Goal: Task Accomplishment & Management: Manage account settings

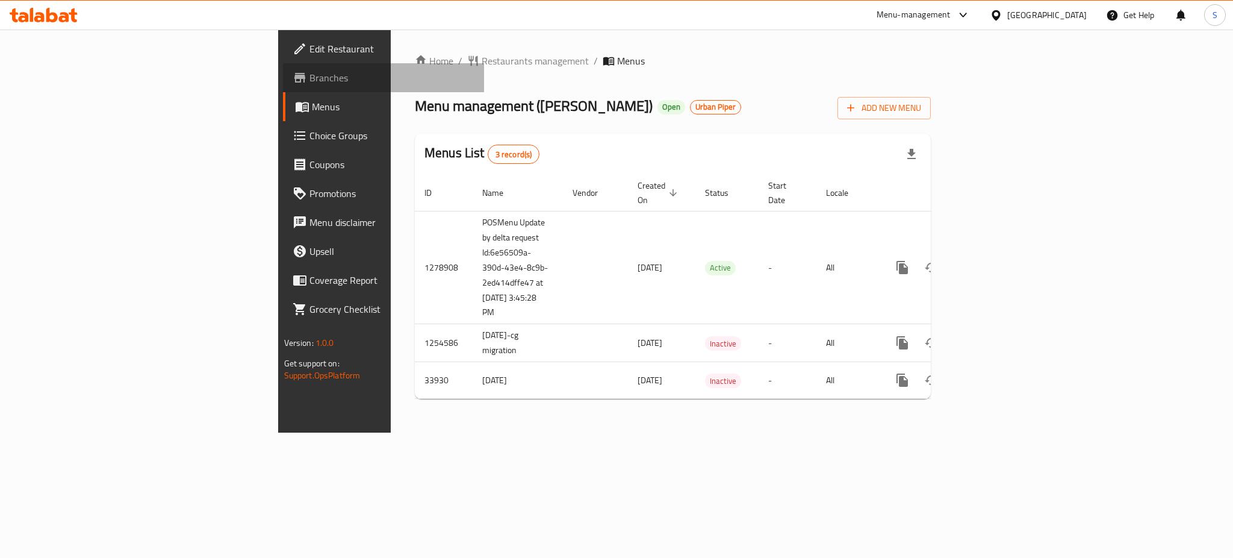
click at [309, 83] on span "Branches" at bounding box center [391, 77] width 165 height 14
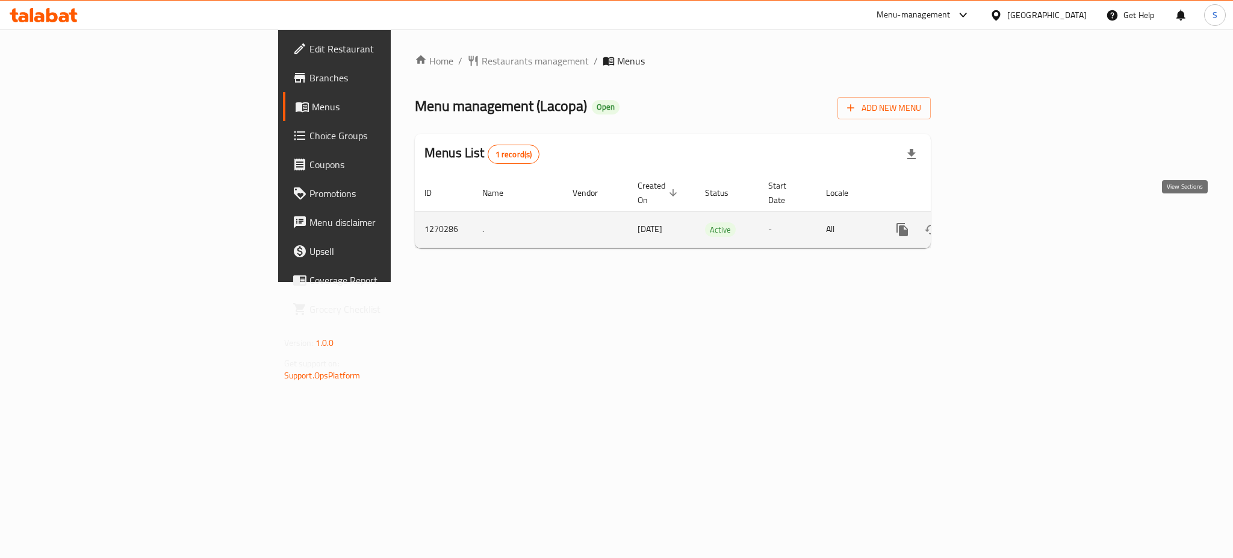
click at [996, 222] on icon "enhanced table" at bounding box center [989, 229] width 14 height 14
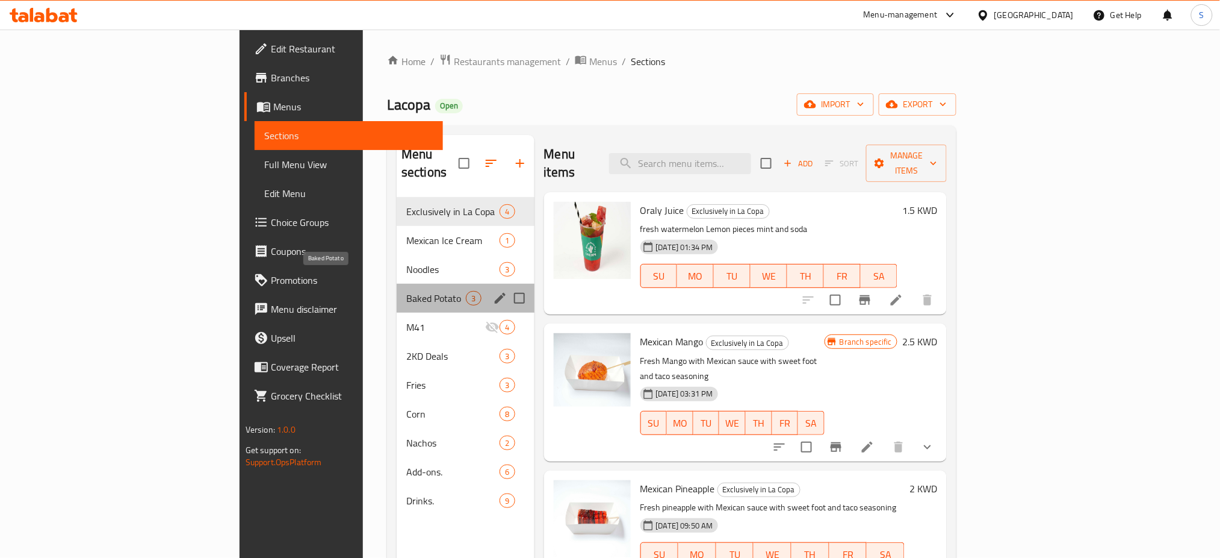
click at [406, 291] on span "Baked Potato" at bounding box center [436, 298] width 60 height 14
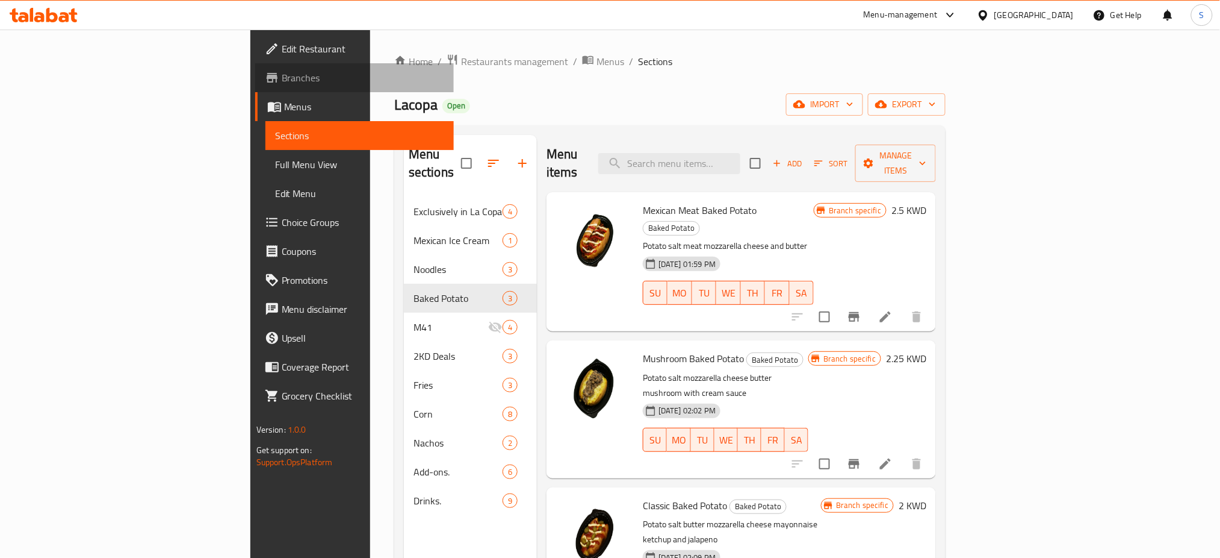
click at [282, 72] on span "Branches" at bounding box center [363, 77] width 163 height 14
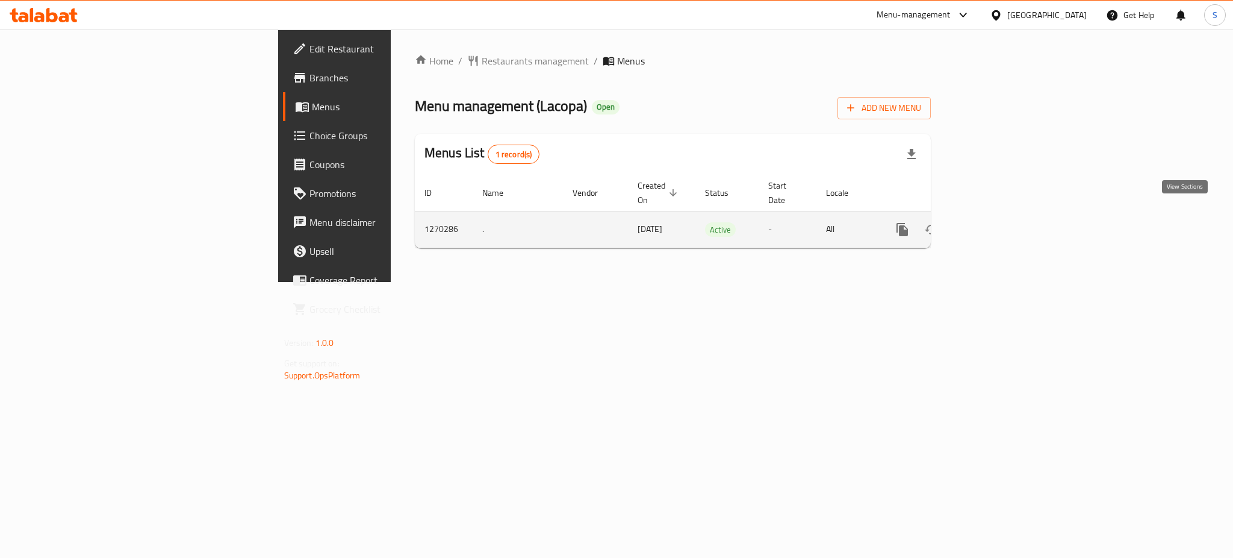
click at [996, 222] on icon "enhanced table" at bounding box center [989, 229] width 14 height 14
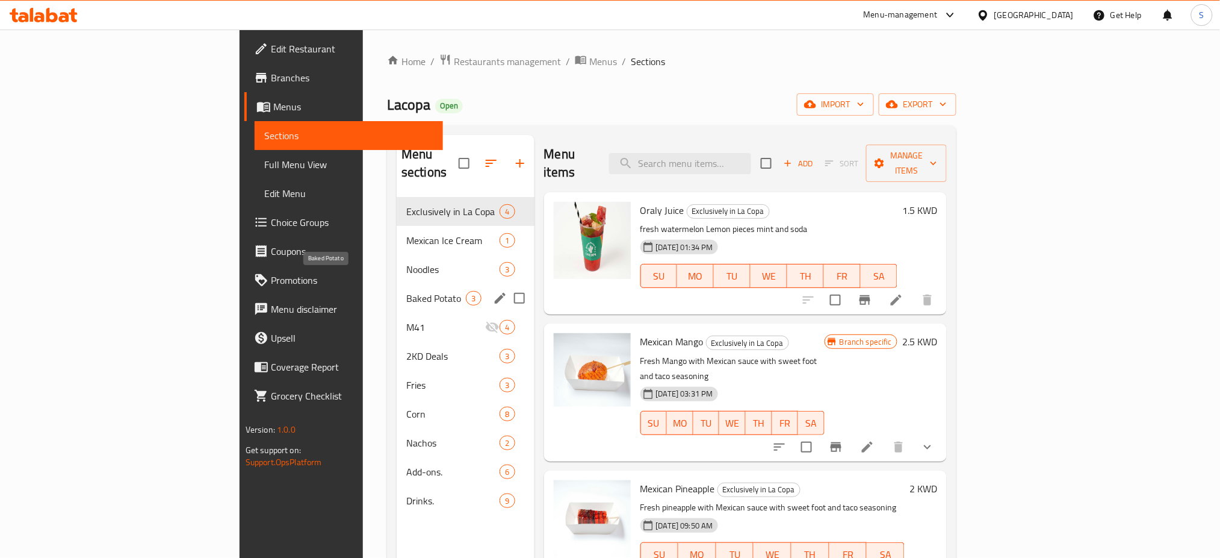
click at [406, 291] on span "Baked Potato" at bounding box center [436, 298] width 60 height 14
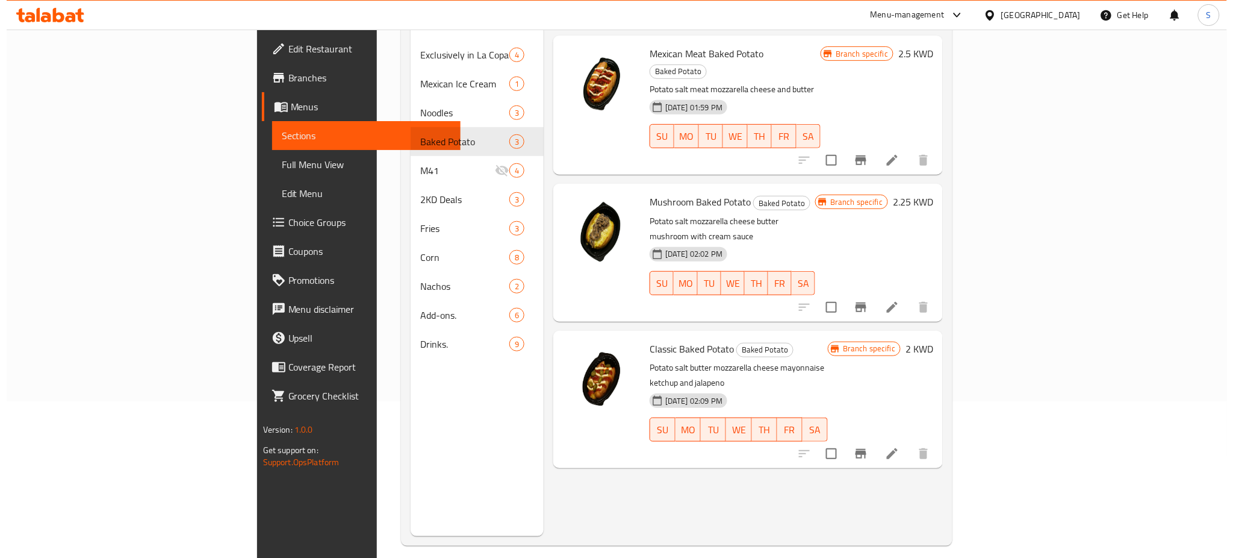
scroll to position [160, 0]
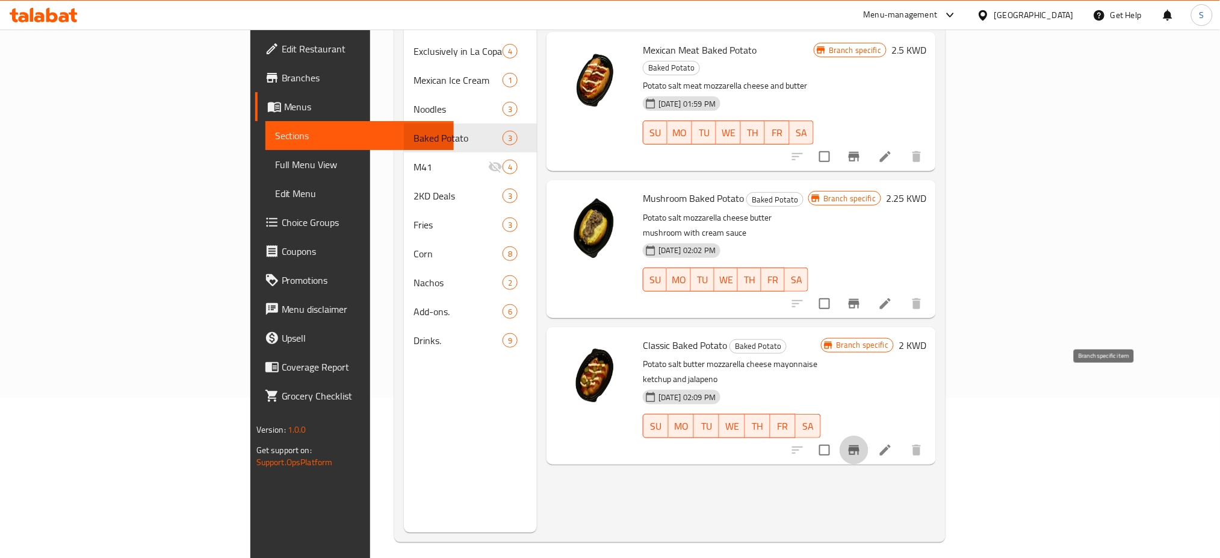
click at [860, 445] on icon "Branch-specific-item" at bounding box center [854, 450] width 11 height 10
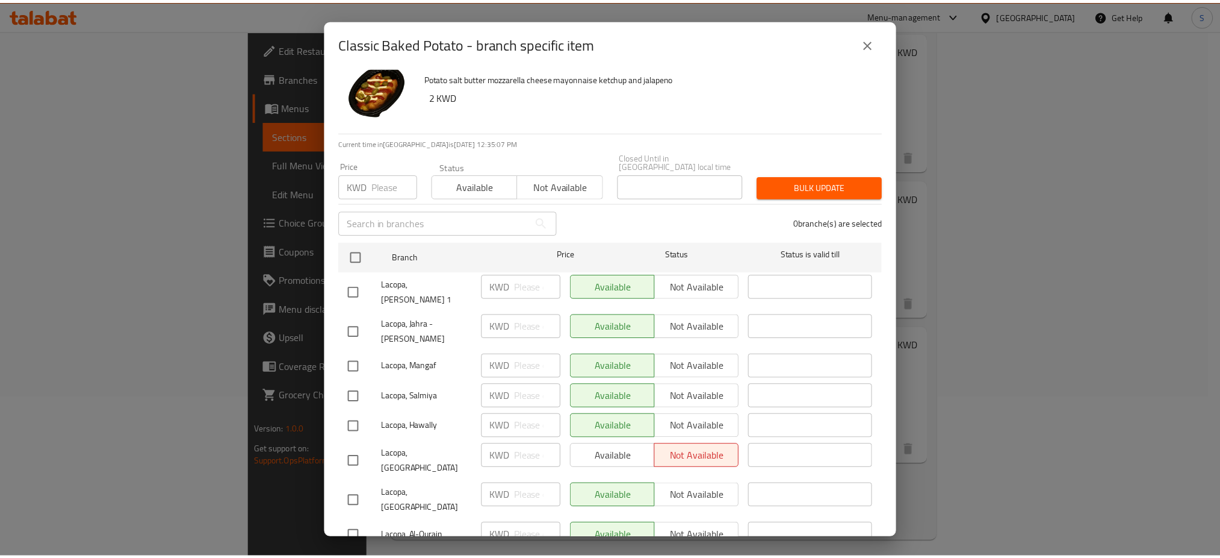
scroll to position [0, 0]
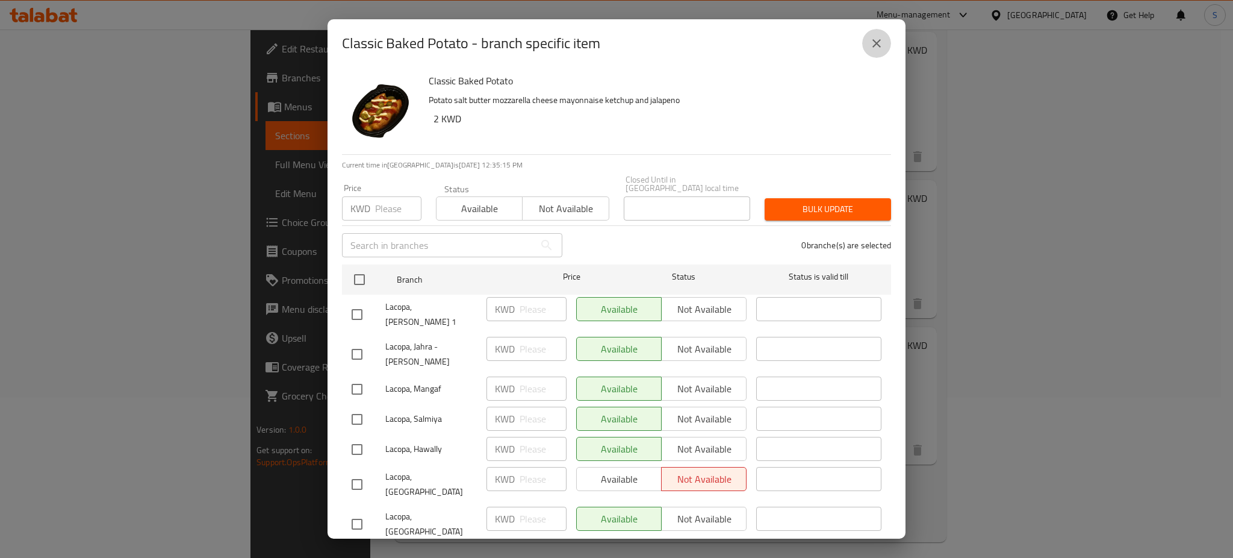
click at [877, 46] on icon "close" at bounding box center [876, 43] width 14 height 14
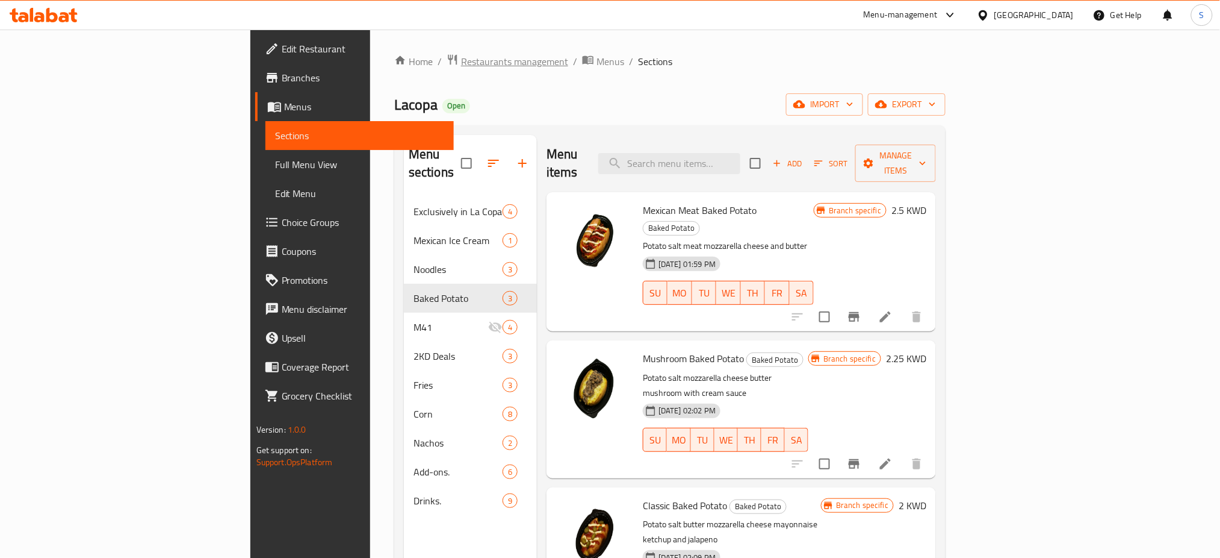
click at [461, 67] on span "Restaurants management" at bounding box center [514, 61] width 107 height 14
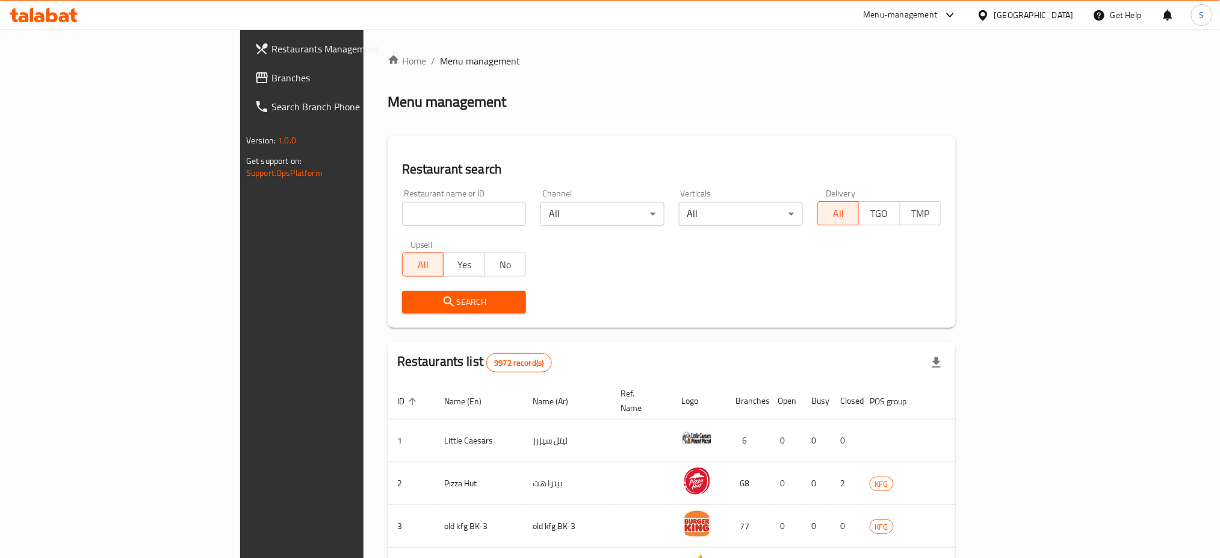
click at [402, 219] on input "search" at bounding box center [464, 214] width 124 height 24
paste input "Cold Stone"
type input "Cold Stone"
click button "Search" at bounding box center [464, 302] width 124 height 22
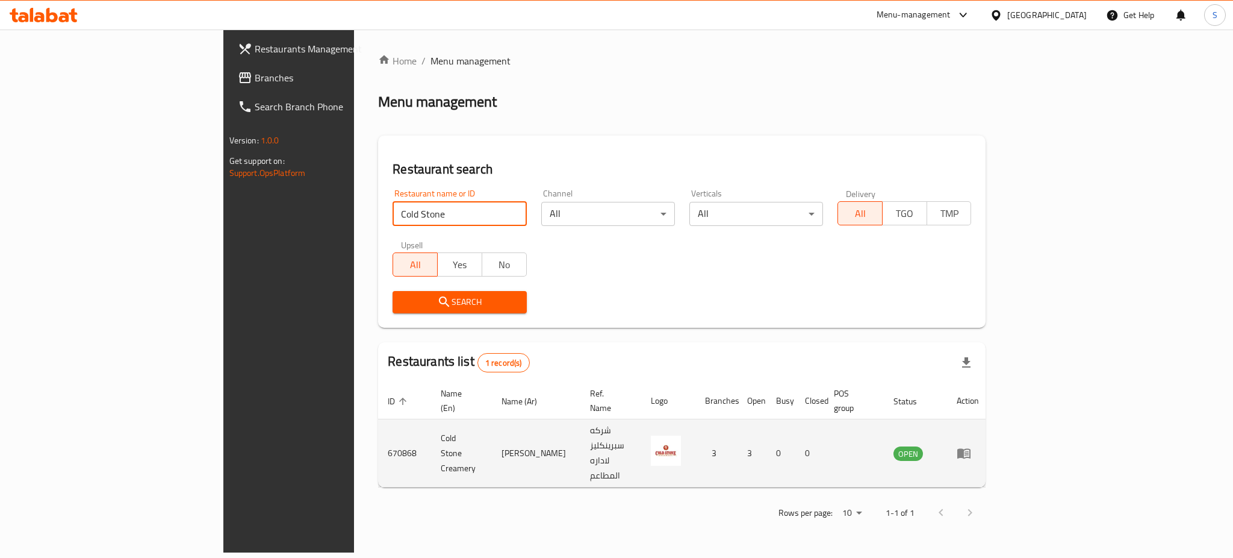
click at [989, 434] on td "enhanced table" at bounding box center [968, 453] width 42 height 68
click at [971, 449] on icon "enhanced table" at bounding box center [963, 454] width 13 height 10
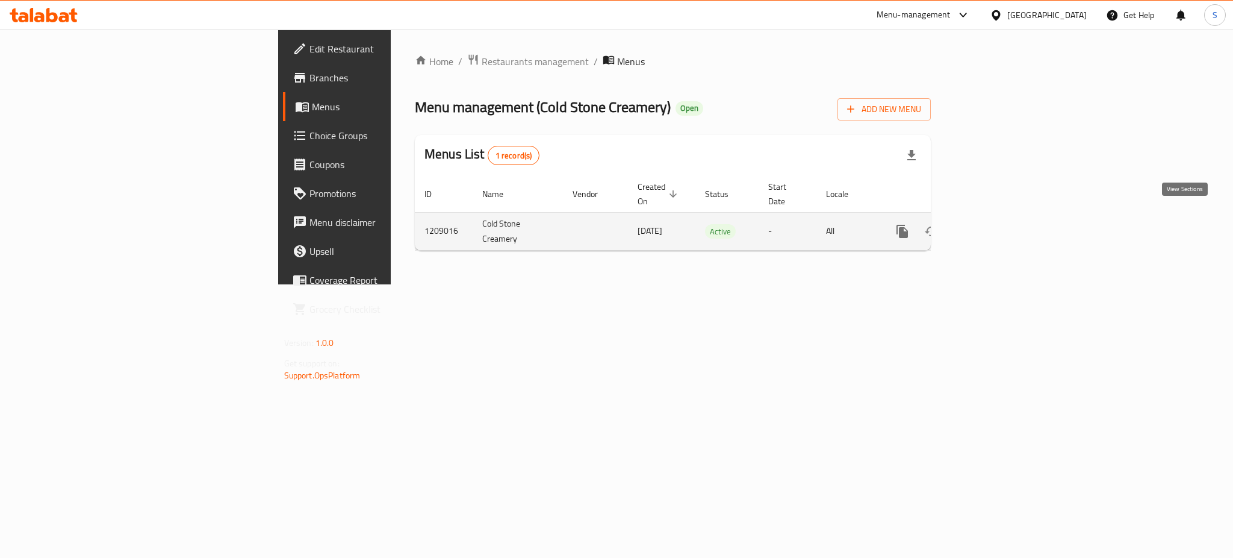
click at [996, 224] on icon "enhanced table" at bounding box center [989, 231] width 14 height 14
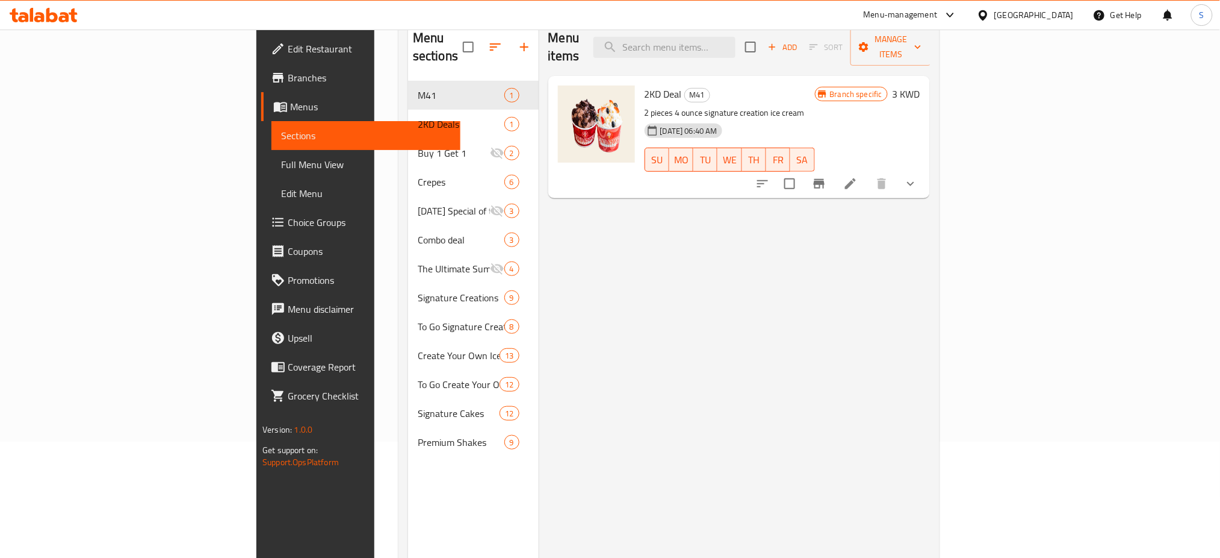
scroll to position [89, 0]
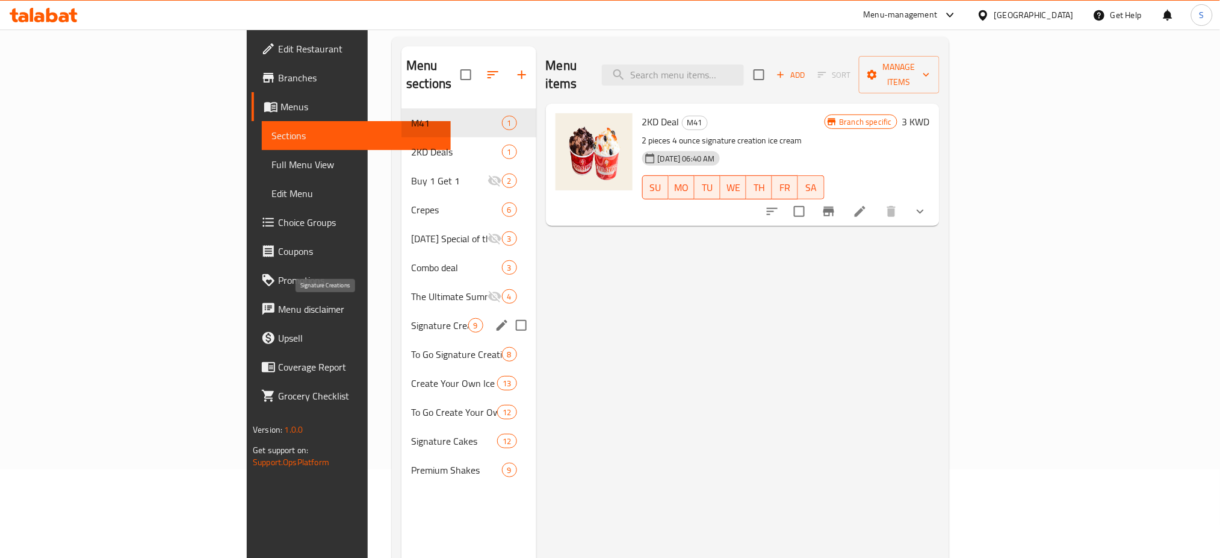
click at [411, 318] on span "Signature Creations" at bounding box center [439, 325] width 57 height 14
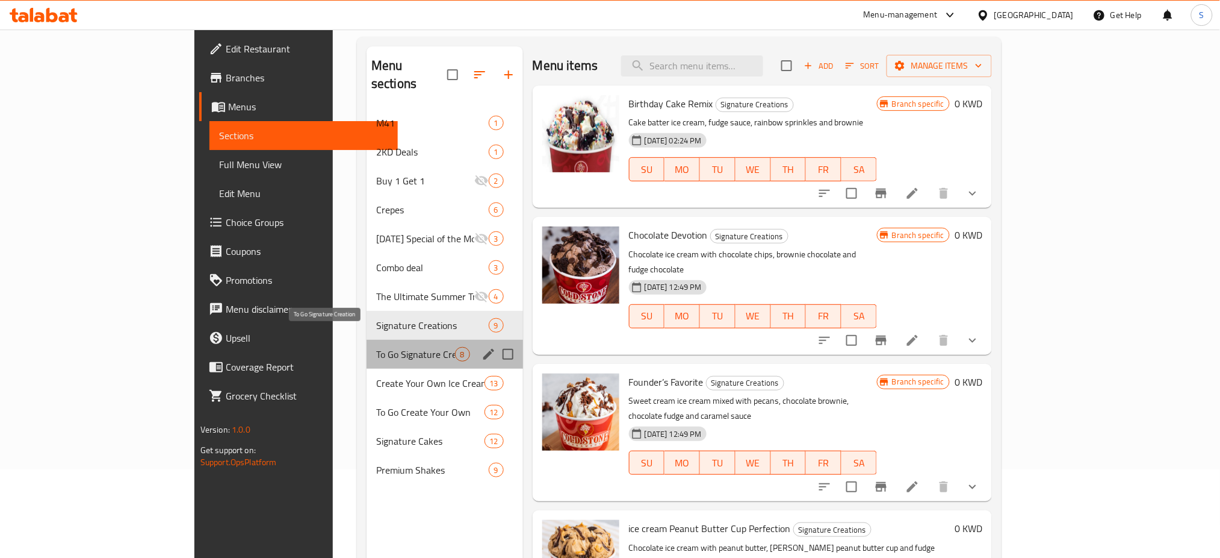
click at [376, 347] on span "To Go Signature Creation" at bounding box center [415, 354] width 79 height 14
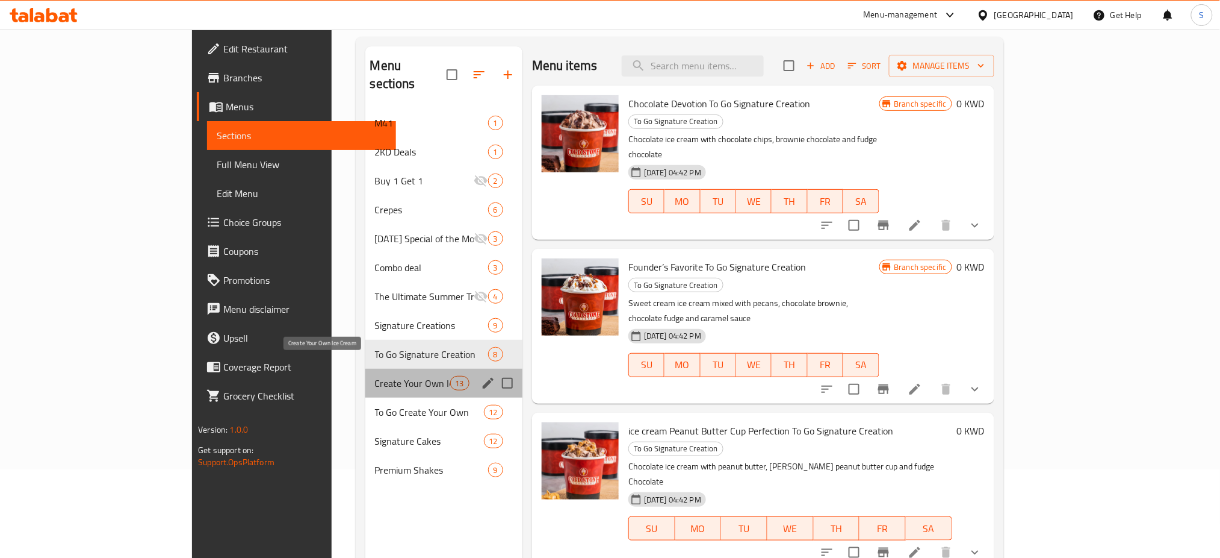
click at [375, 376] on span "Create Your Own Ice Cream" at bounding box center [412, 383] width 75 height 14
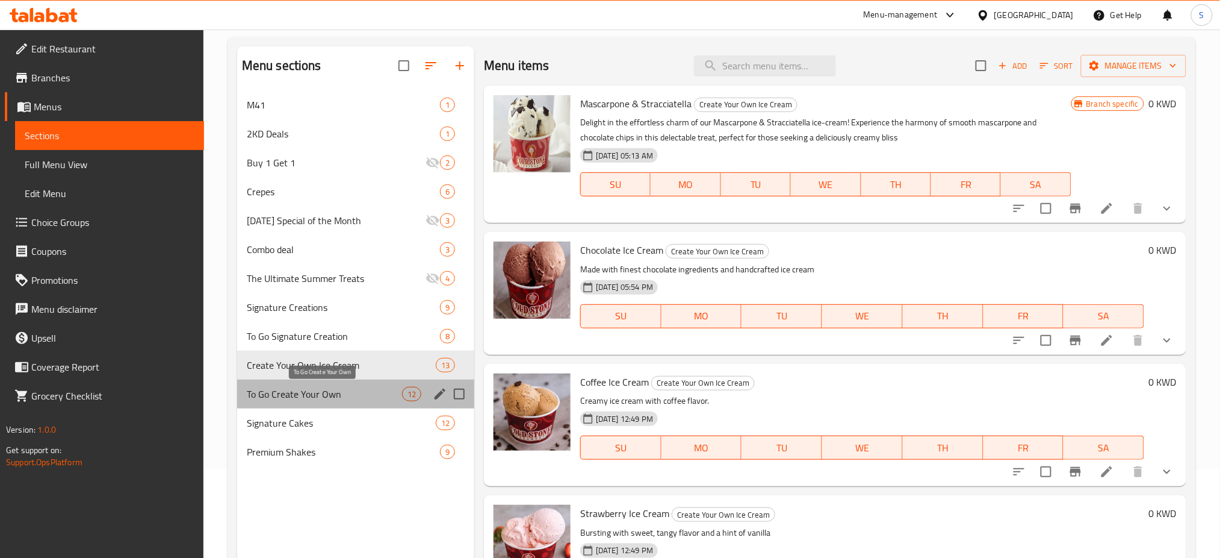
click at [347, 393] on span "To Go Create Your Own" at bounding box center [324, 394] width 155 height 14
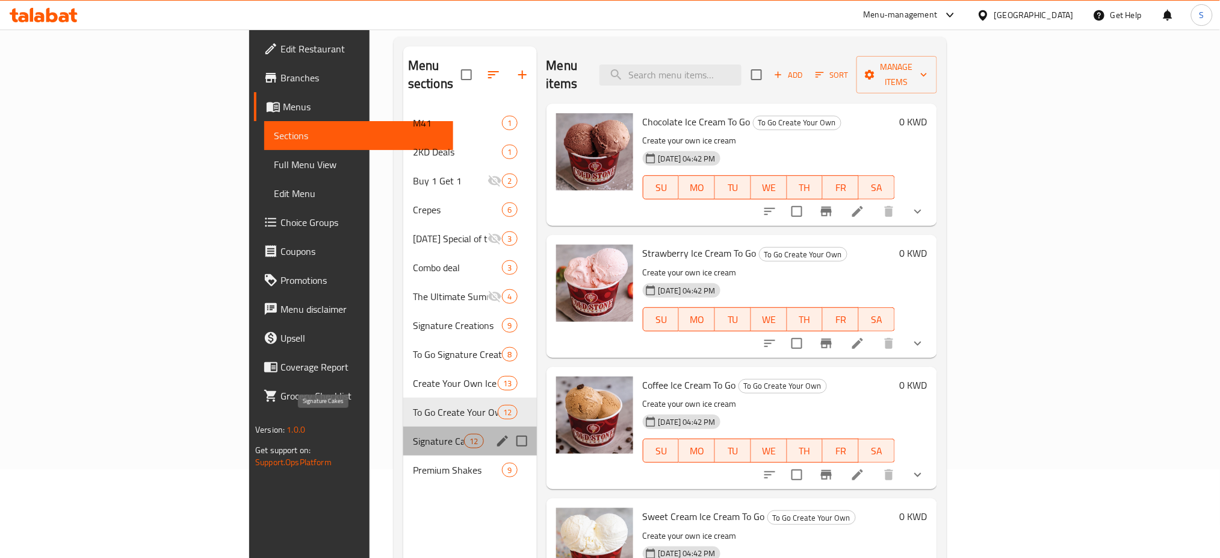
click at [413, 434] on span "Signature Cakes" at bounding box center [438, 441] width 51 height 14
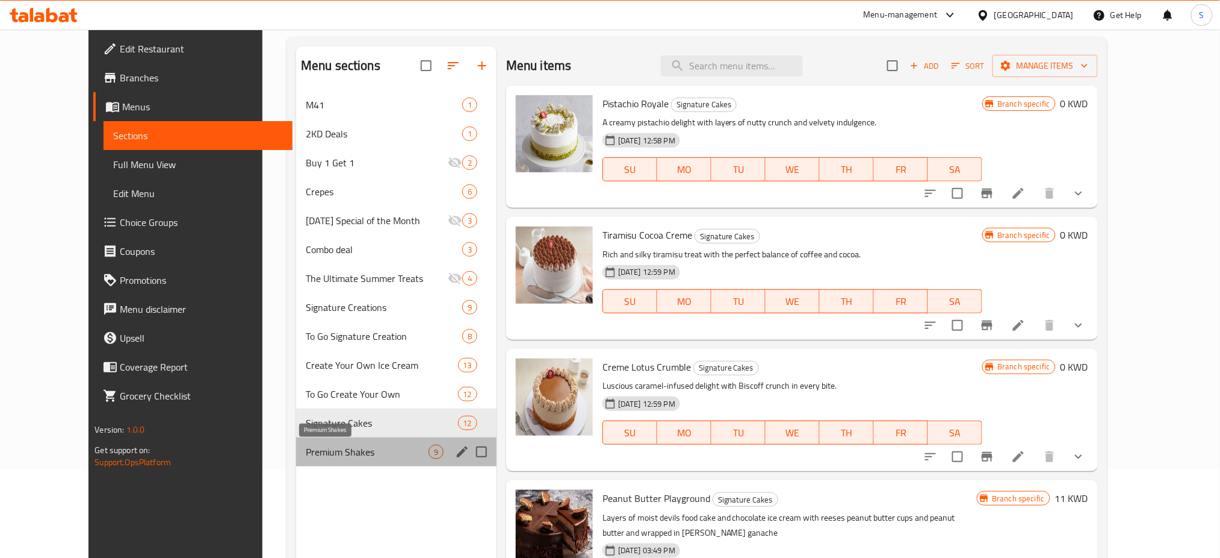
click at [335, 450] on span "Premium Shakes" at bounding box center [367, 451] width 123 height 14
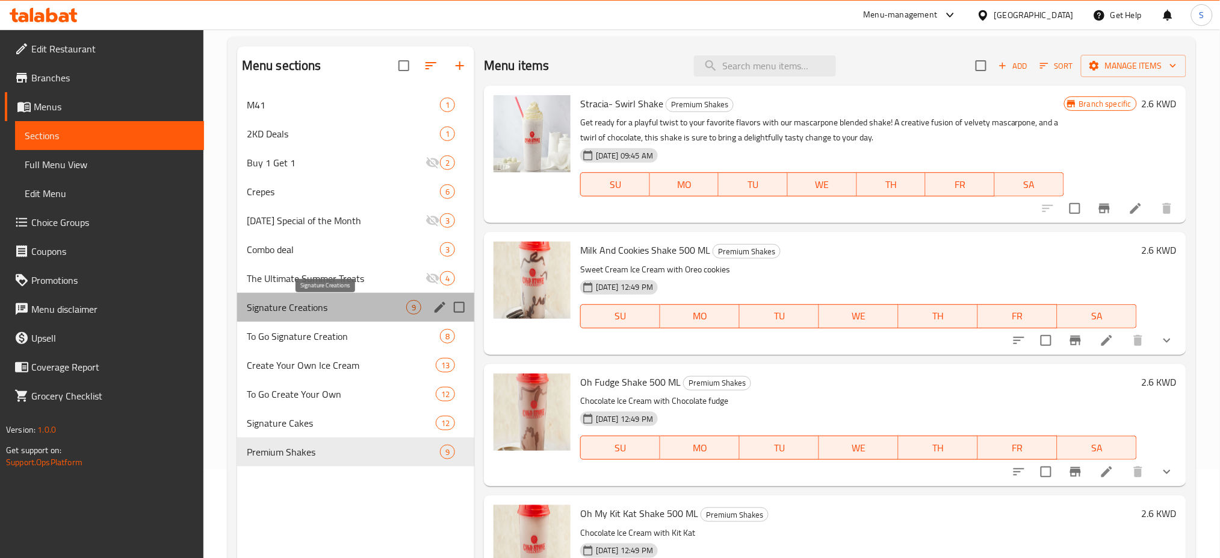
click at [357, 311] on span "Signature Creations" at bounding box center [327, 307] width 160 height 14
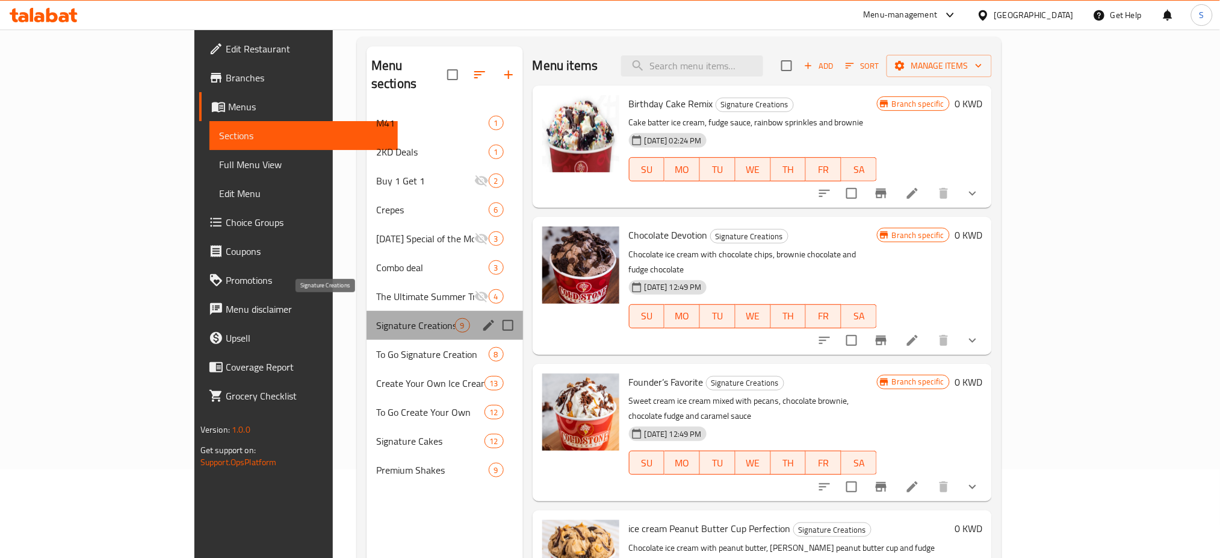
click at [376, 318] on span "Signature Creations" at bounding box center [415, 325] width 79 height 14
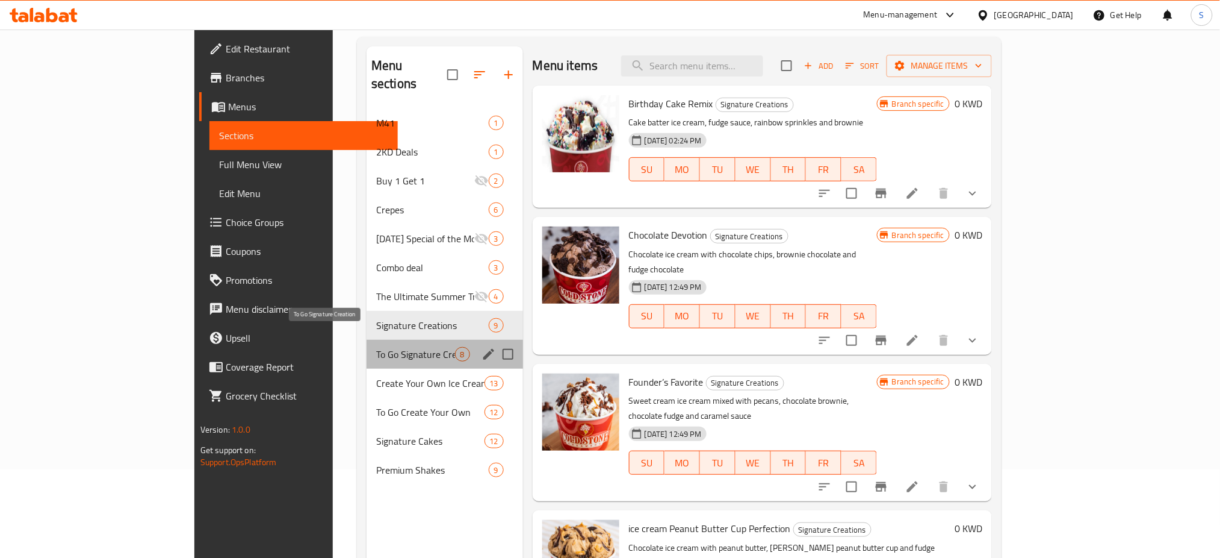
click at [376, 347] on span "To Go Signature Creation" at bounding box center [415, 354] width 79 height 14
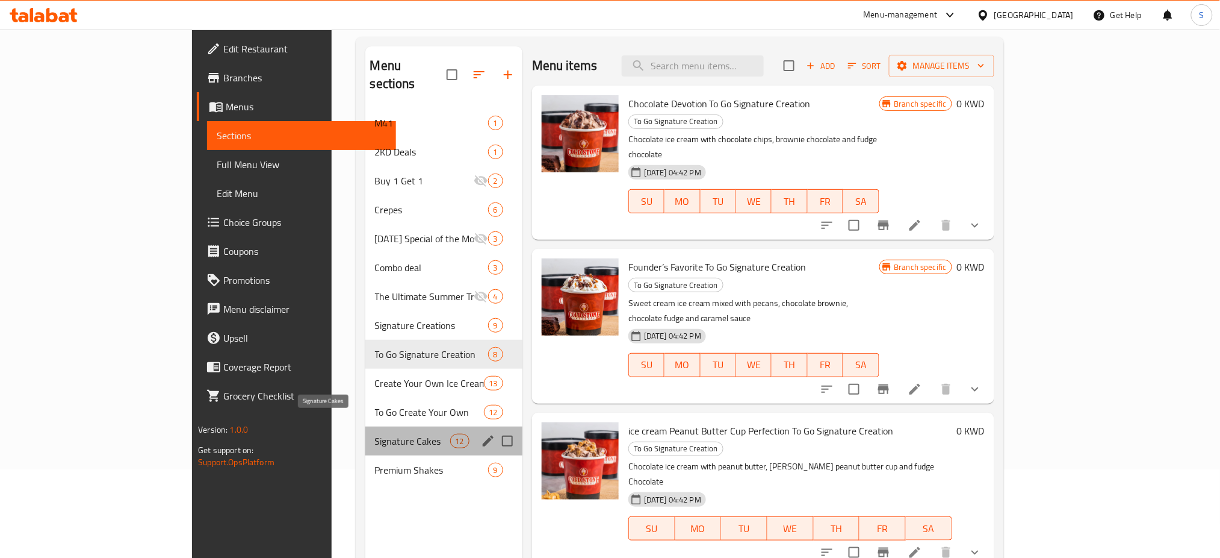
click at [375, 434] on span "Signature Cakes" at bounding box center [412, 441] width 75 height 14
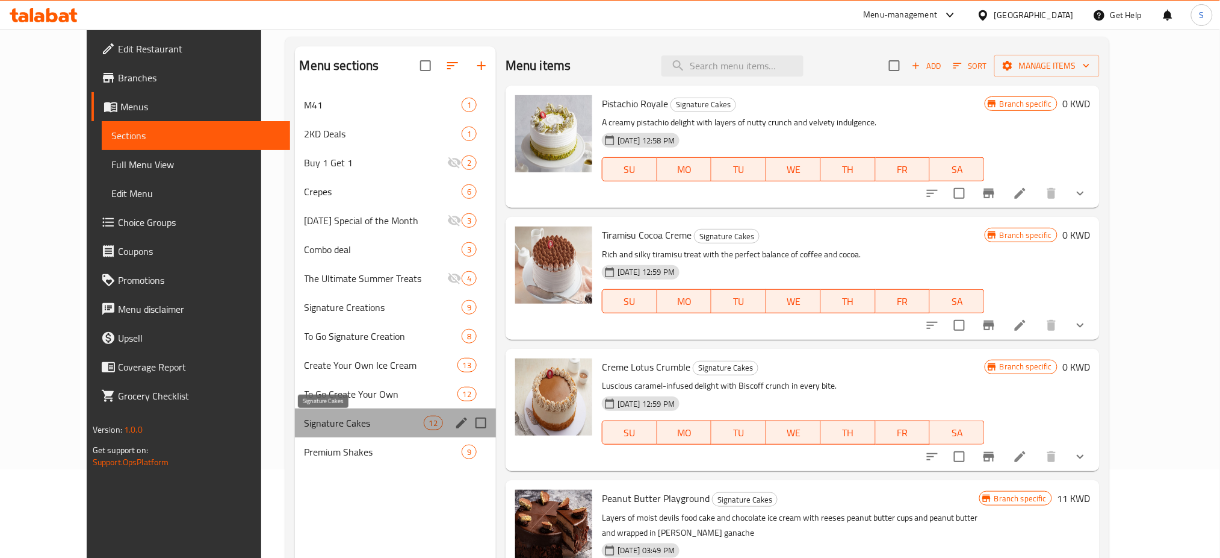
click at [376, 429] on span "Signature Cakes" at bounding box center [364, 422] width 119 height 14
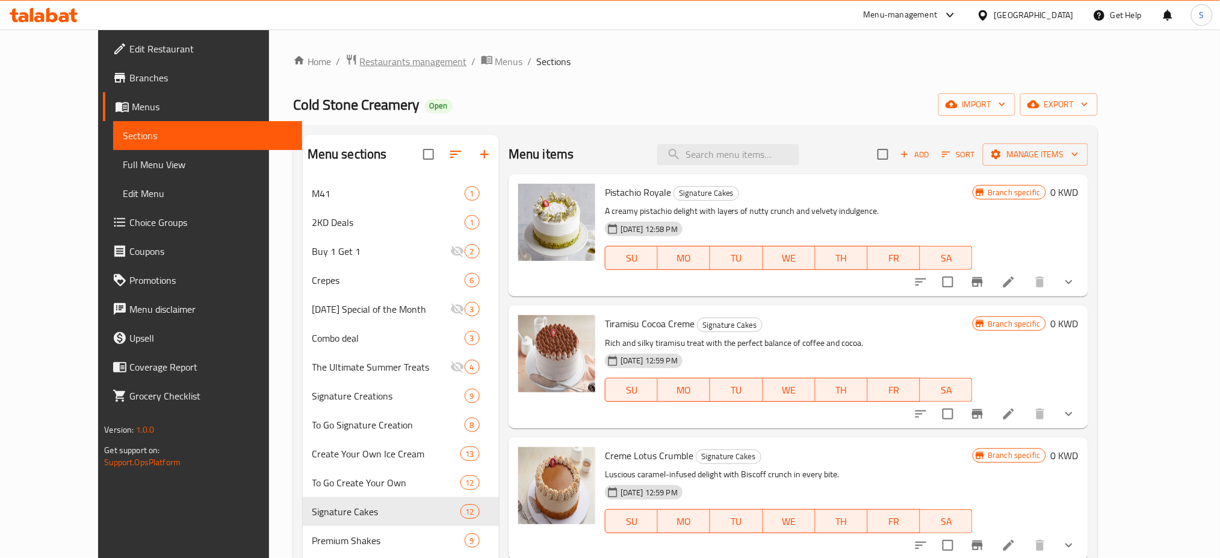
click at [360, 54] on span "Restaurants management" at bounding box center [413, 61] width 107 height 14
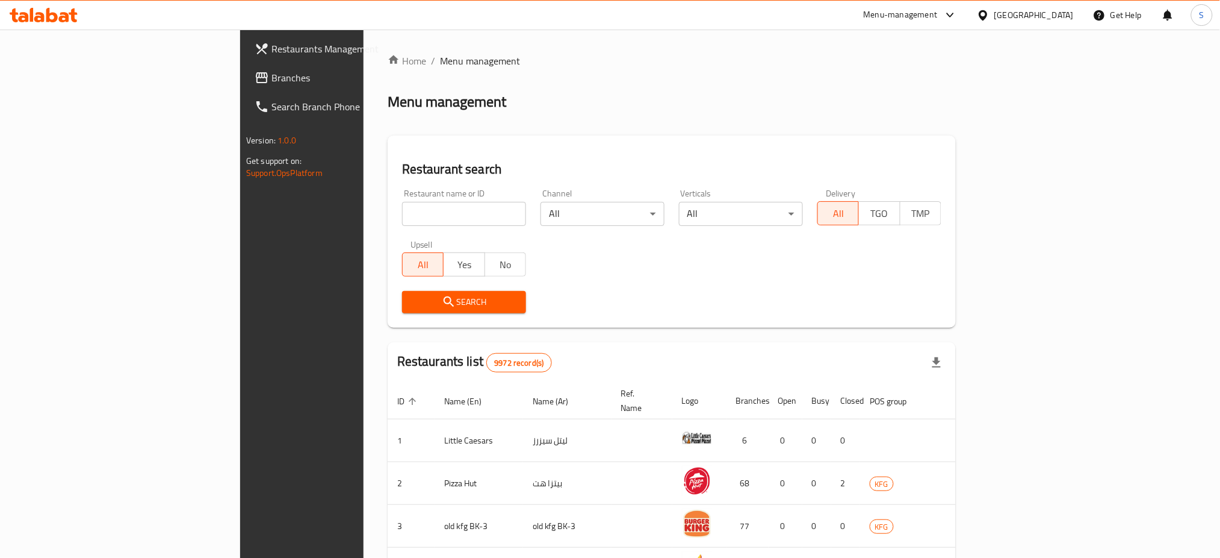
click at [272, 46] on span "Restaurants Management" at bounding box center [353, 49] width 163 height 14
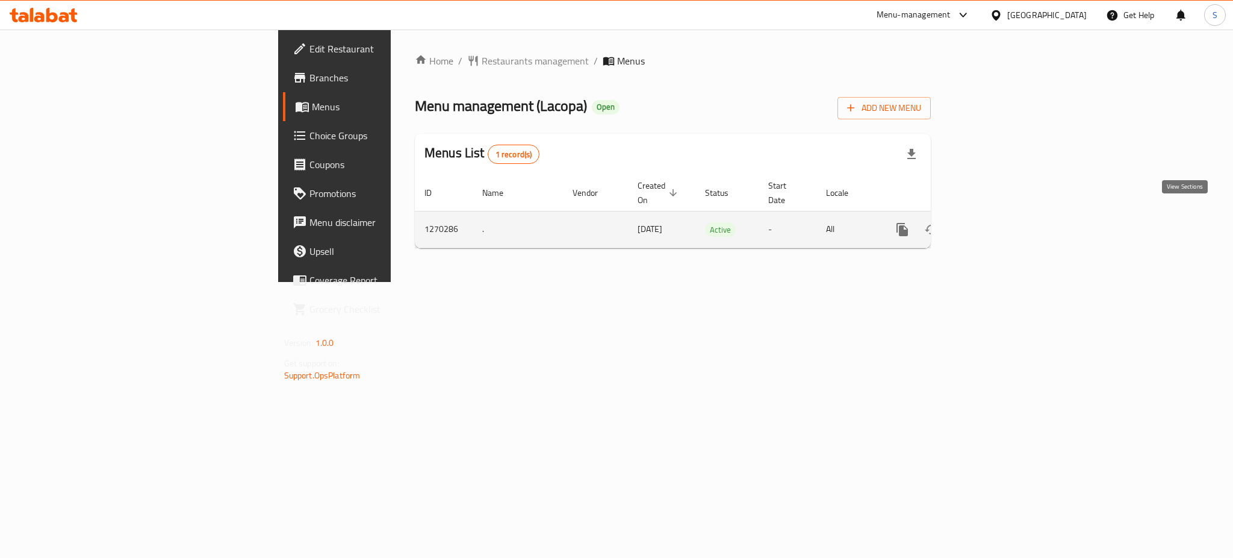
click at [1004, 222] on link "enhanced table" at bounding box center [989, 229] width 29 height 29
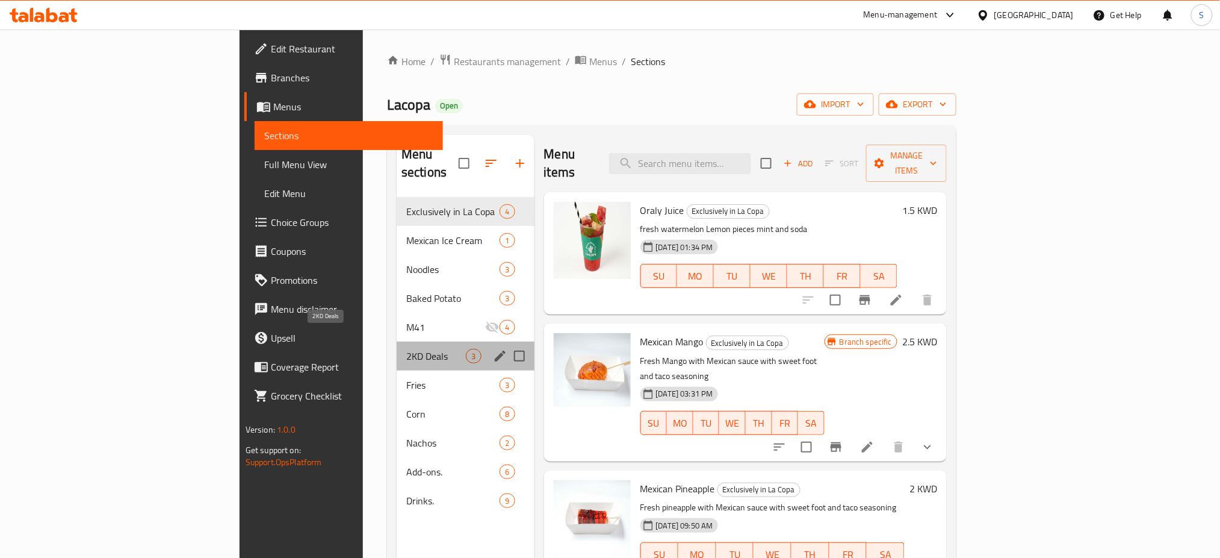
click at [406, 349] on span "2KD Deals" at bounding box center [436, 356] width 60 height 14
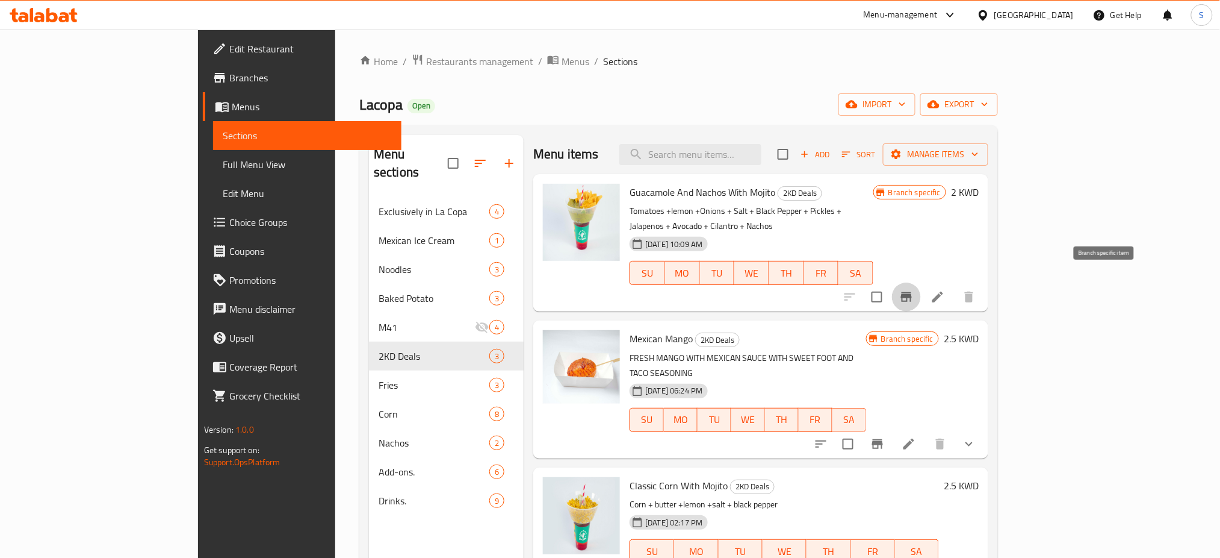
click at [921, 290] on button "Branch-specific-item" at bounding box center [906, 296] width 29 height 29
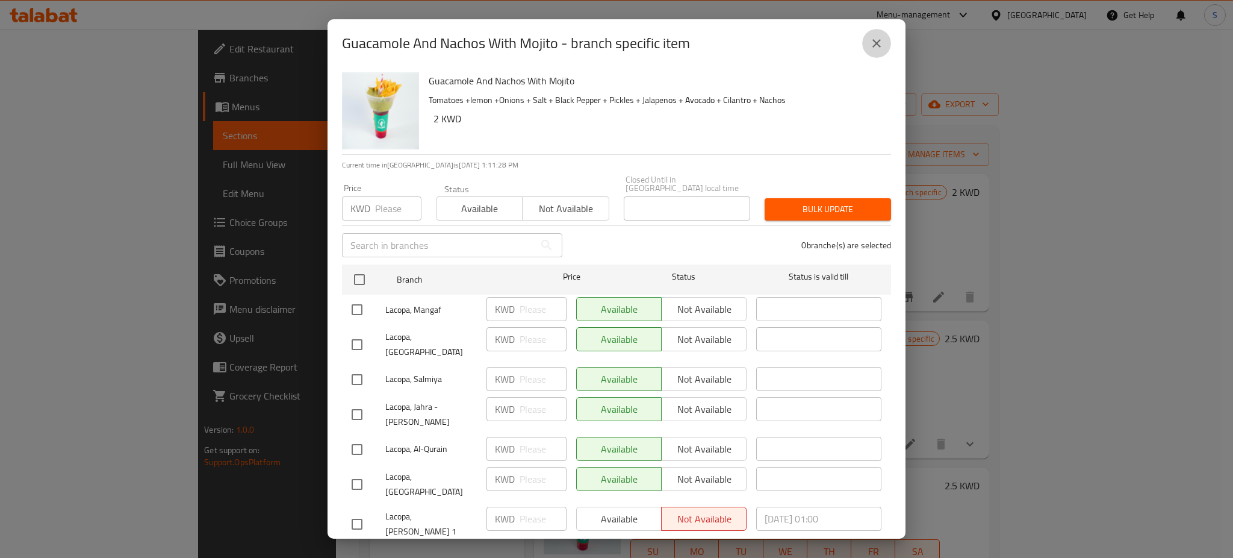
click at [874, 45] on icon "close" at bounding box center [876, 43] width 8 height 8
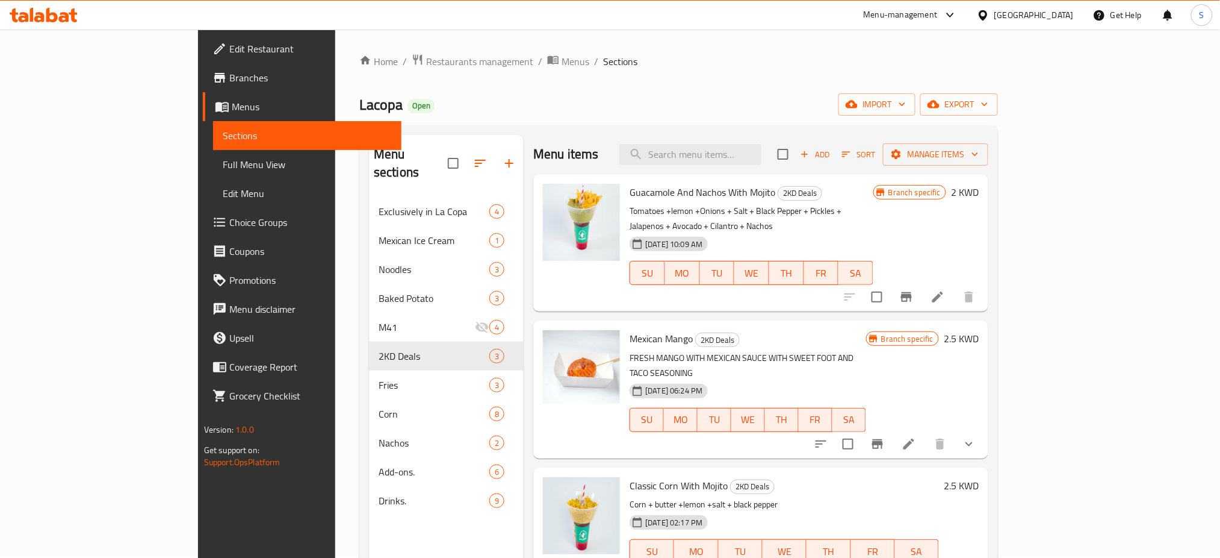
scroll to position [80, 0]
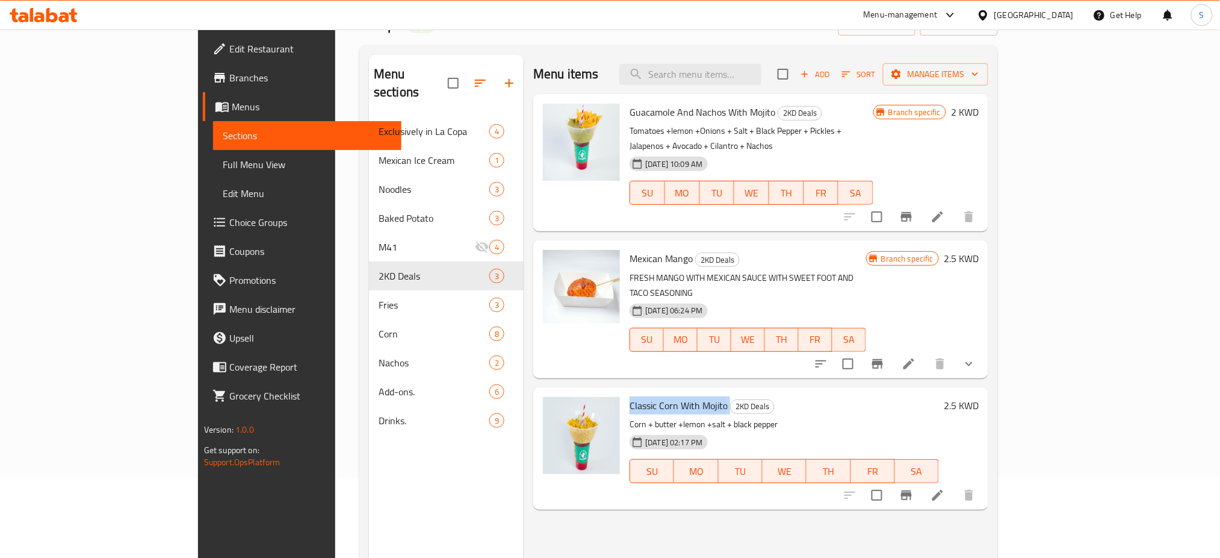
drag, startPoint x: 580, startPoint y: 376, endPoint x: 680, endPoint y: 368, distance: 100.3
click at [680, 397] on h6 "Classic Corn With Mojito 2KD Deals" at bounding box center [784, 405] width 309 height 17
copy h6 "Classic Corn With Mojito"
click at [563, 501] on div "Menu items Add Sort Manage items Guacamole And Nachos With Mojito 2KD Deals Tom…" at bounding box center [756, 334] width 465 height 558
click at [229, 76] on span "Branches" at bounding box center [310, 77] width 163 height 14
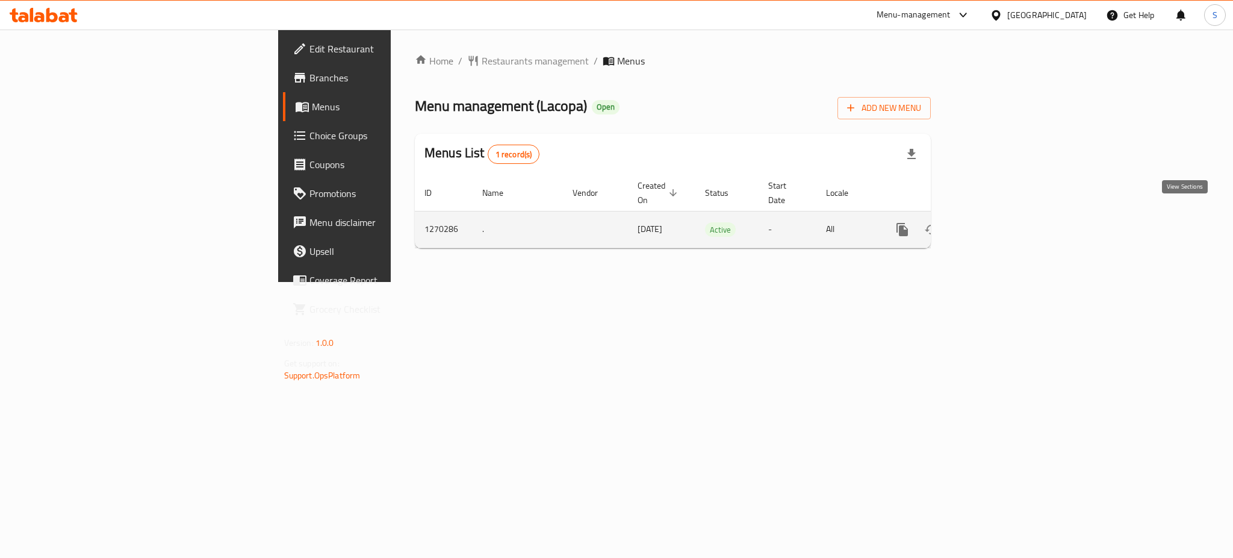
click at [996, 222] on icon "enhanced table" at bounding box center [989, 229] width 14 height 14
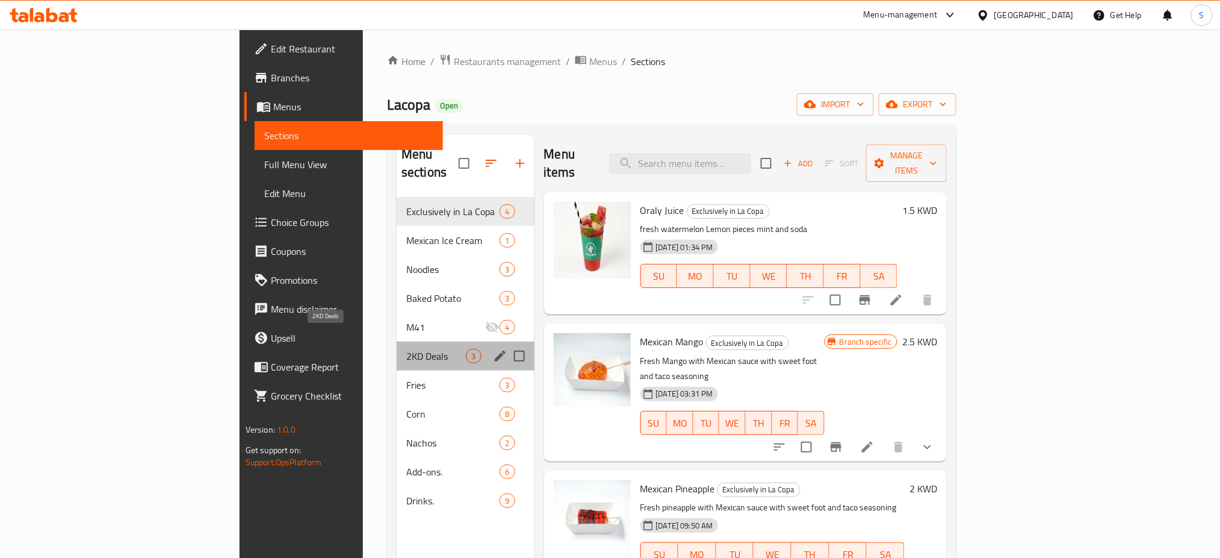
click at [406, 349] on span "2KD Deals" at bounding box center [436, 356] width 60 height 14
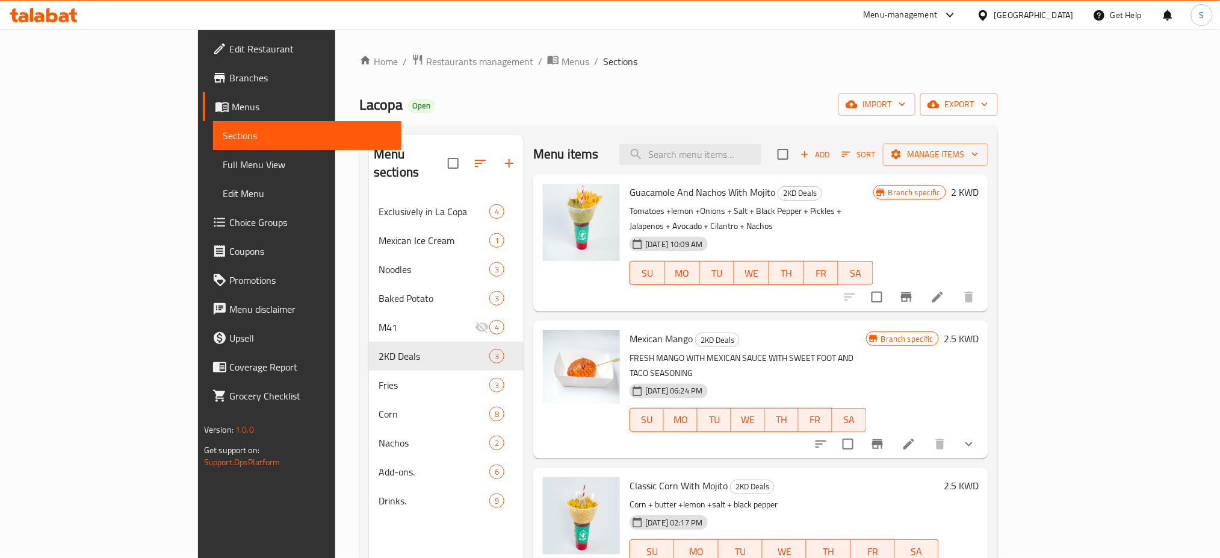
scroll to position [80, 0]
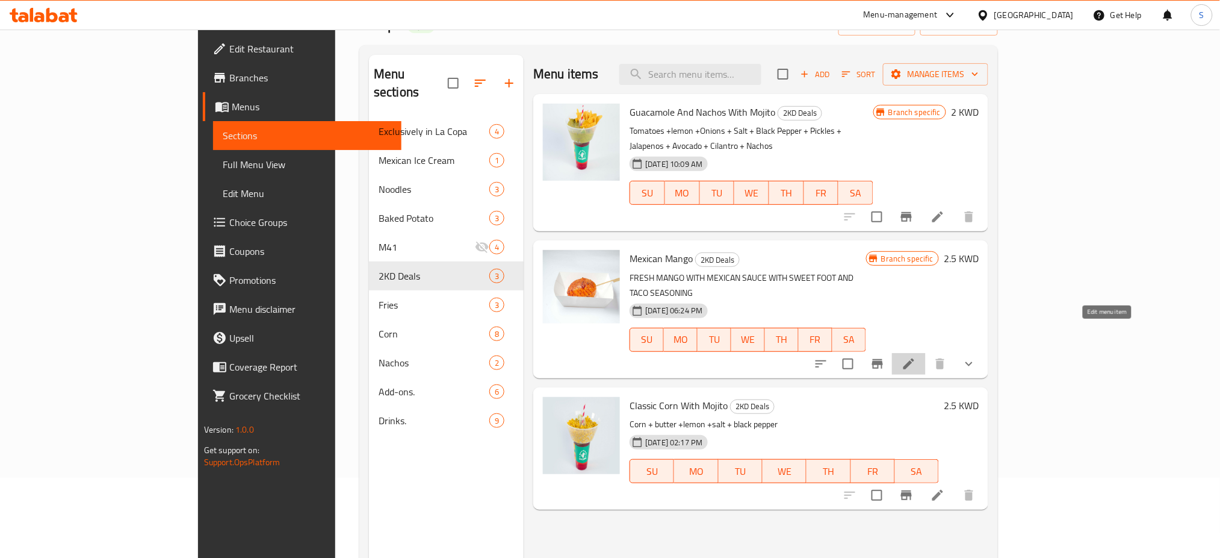
click at [915, 358] on icon at bounding box center [909, 363] width 11 height 11
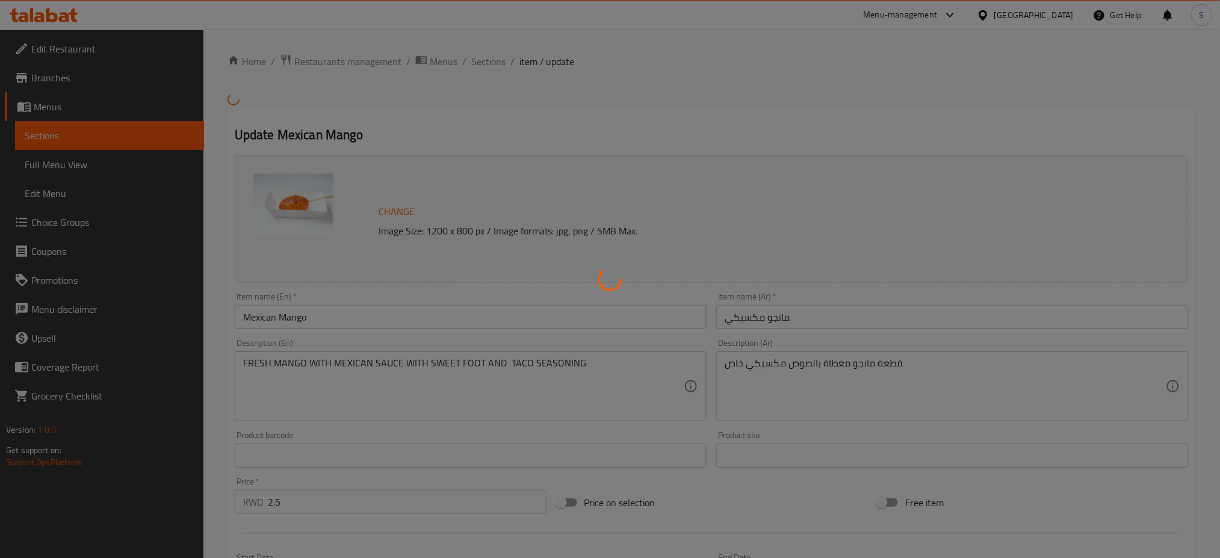
type input "اختيارك من نكهات"
type input "1"
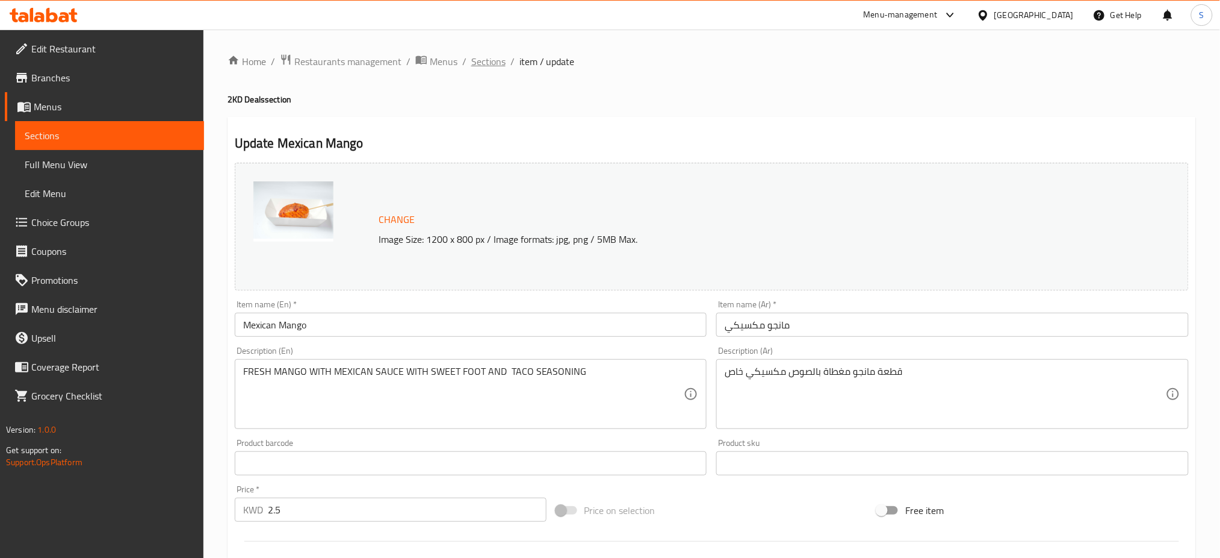
click at [482, 62] on span "Sections" at bounding box center [488, 61] width 34 height 14
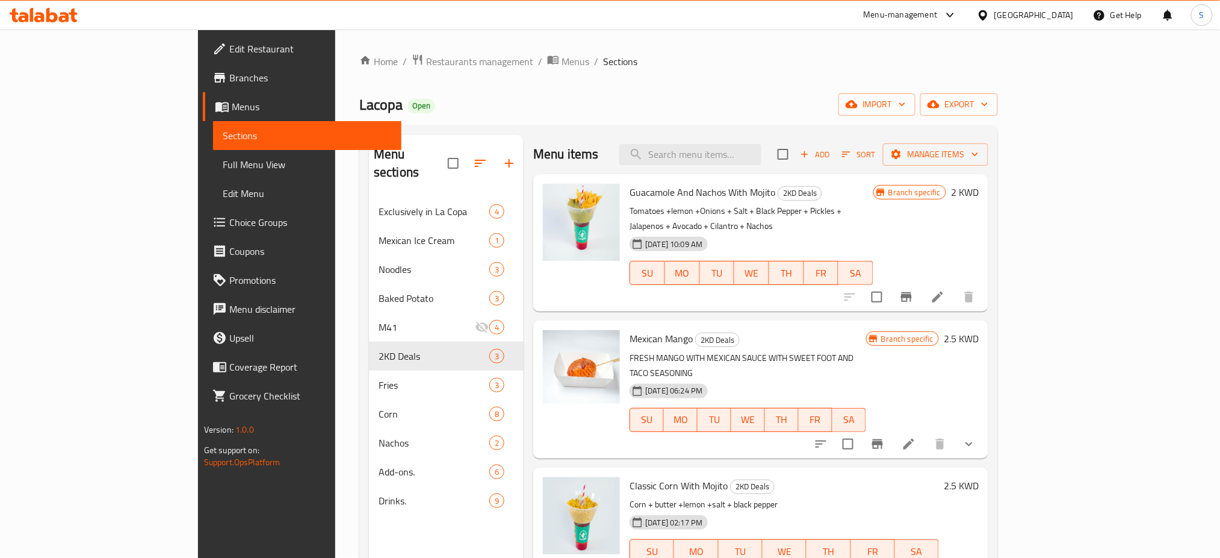
scroll to position [80, 0]
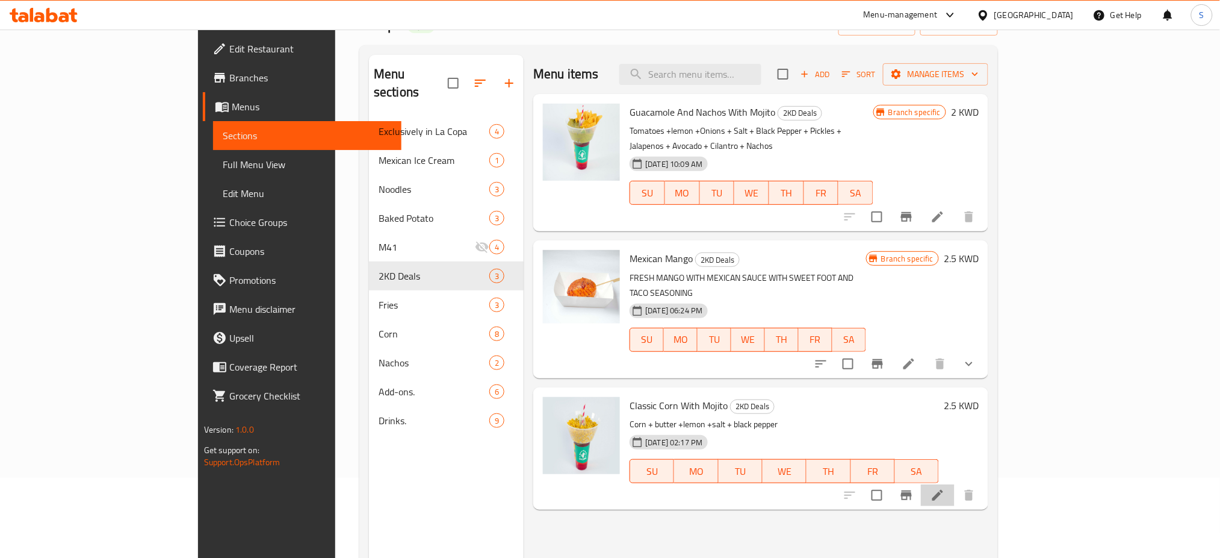
click at [955, 484] on li at bounding box center [938, 495] width 34 height 22
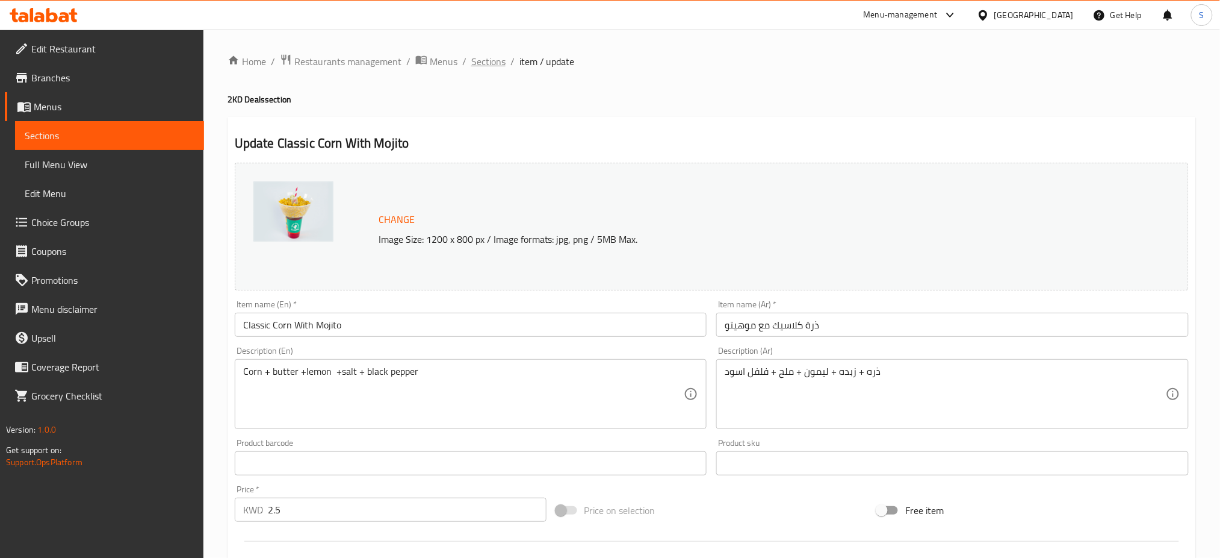
click at [495, 65] on span "Sections" at bounding box center [488, 61] width 34 height 14
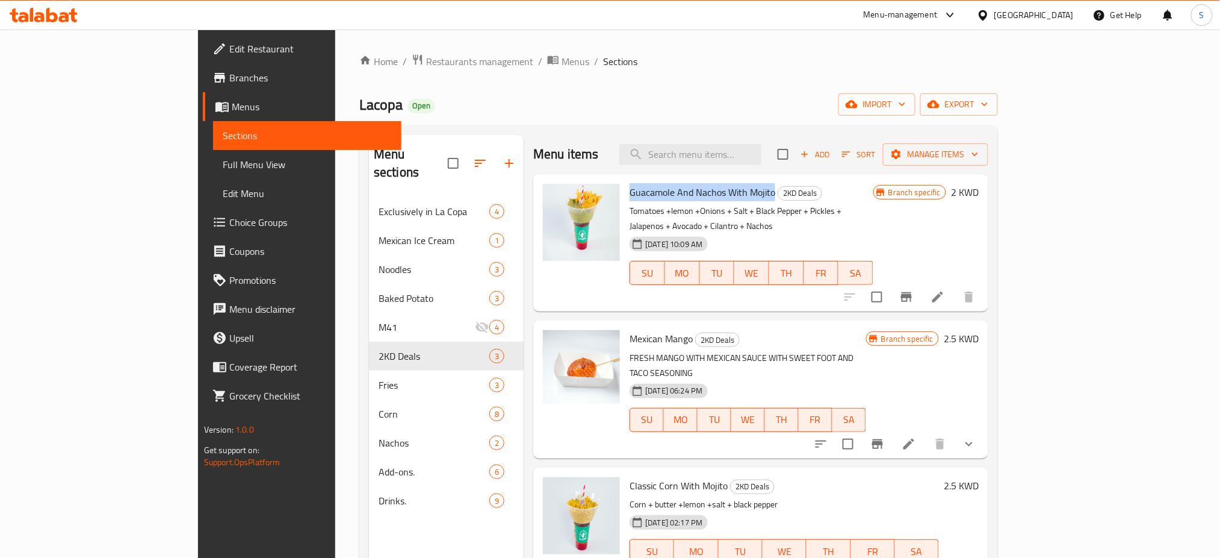
drag, startPoint x: 581, startPoint y: 192, endPoint x: 726, endPoint y: 188, distance: 144.6
click at [726, 188] on h6 "Guacamole And Nachos With Mojito 2KD Deals" at bounding box center [752, 192] width 244 height 17
copy span "Guacamole And Nachos With Mojito"
click at [426, 61] on span "Restaurants management" at bounding box center [479, 61] width 107 height 14
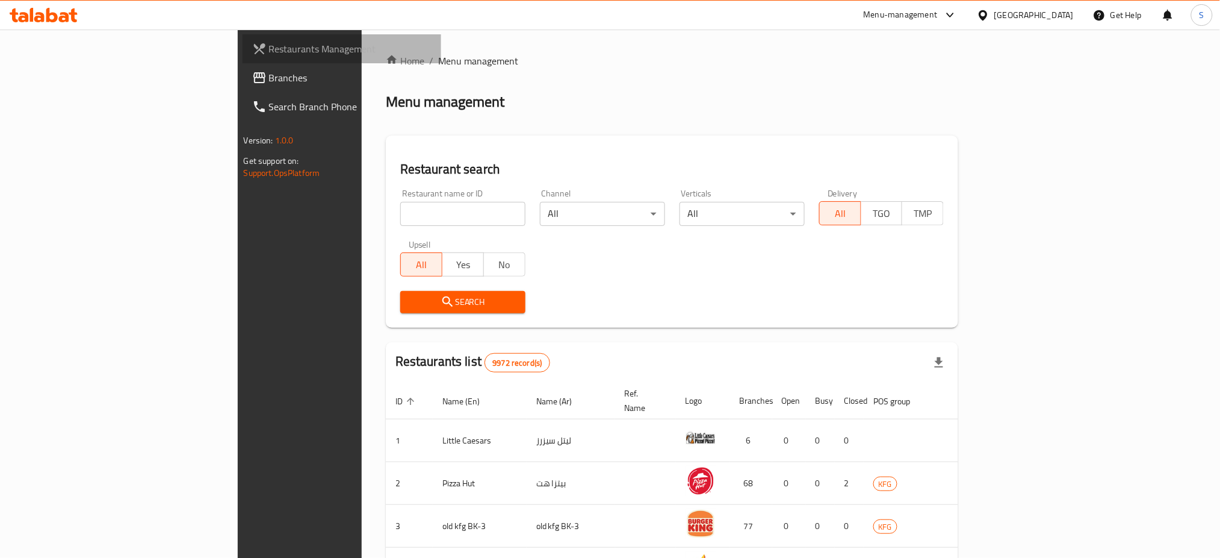
click at [269, 48] on span "Restaurants Management" at bounding box center [350, 49] width 163 height 14
